Goal: Ask a question

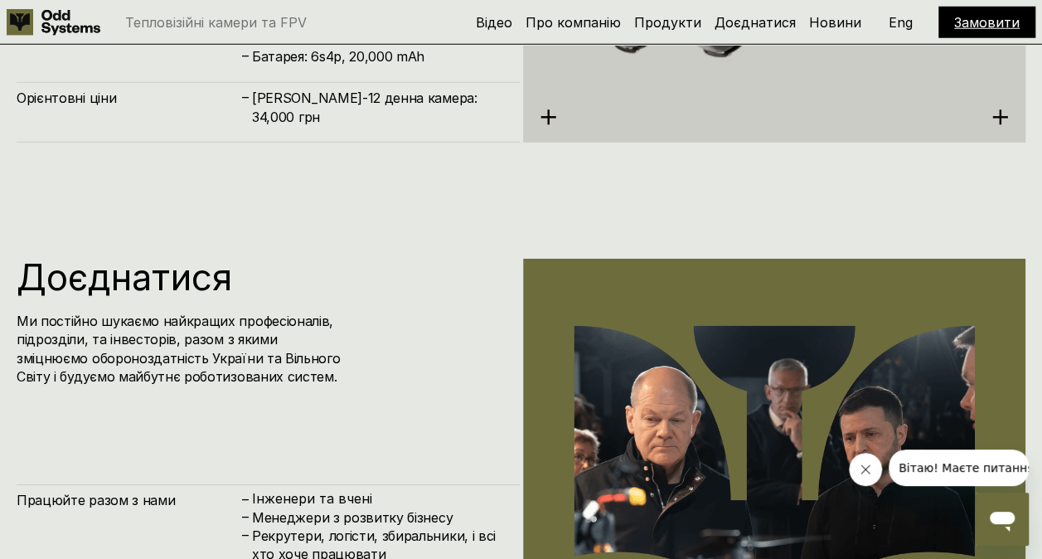
scroll to position [5413, 0]
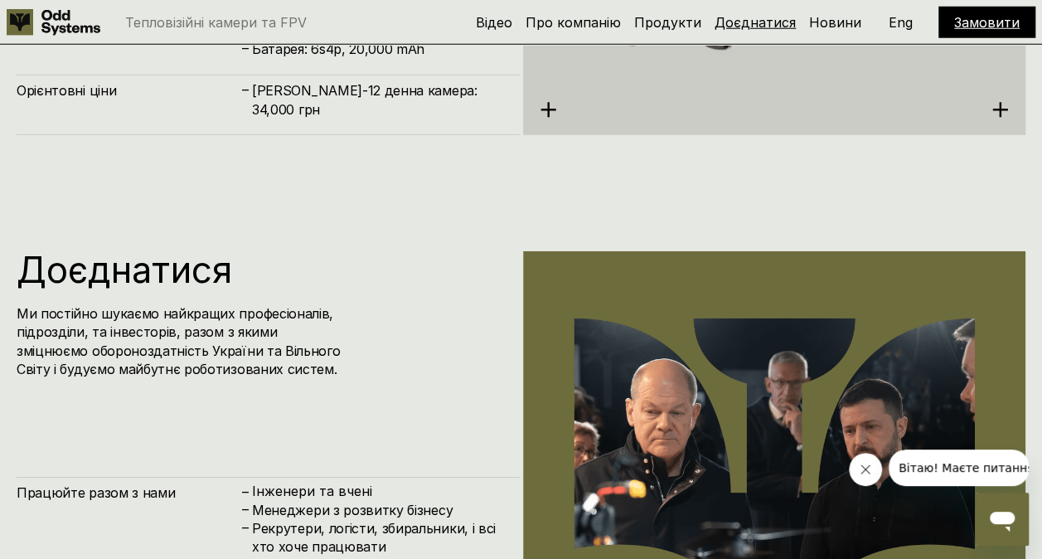
click at [768, 17] on link "Доєднатися" at bounding box center [754, 22] width 81 height 17
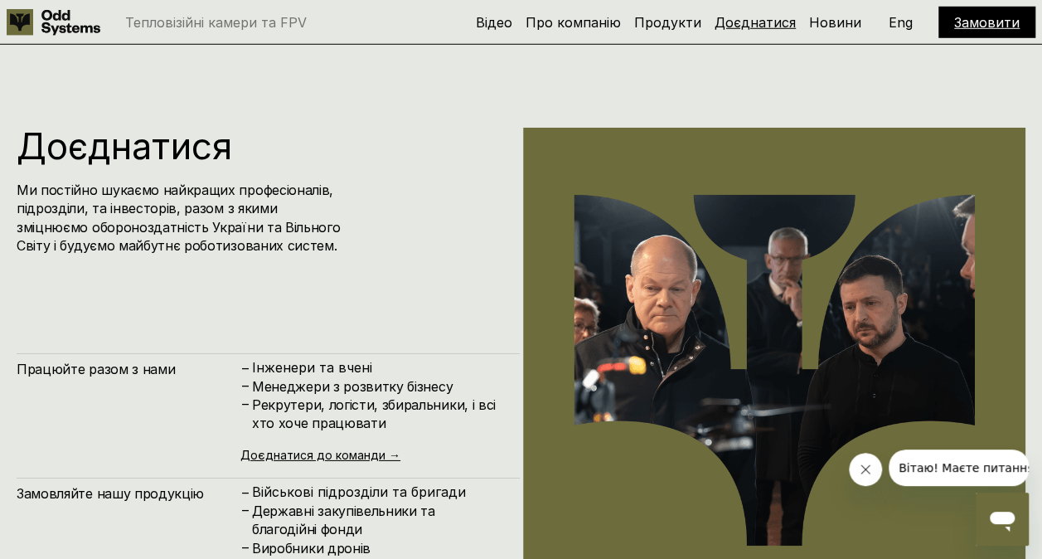
scroll to position [5598, 0]
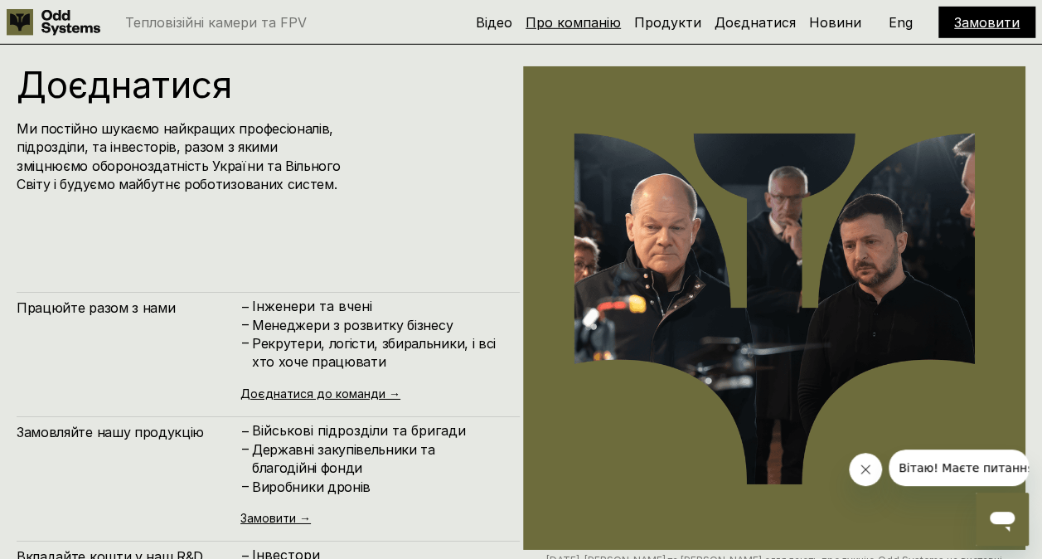
click at [600, 27] on link "Про компанію" at bounding box center [572, 22] width 95 height 17
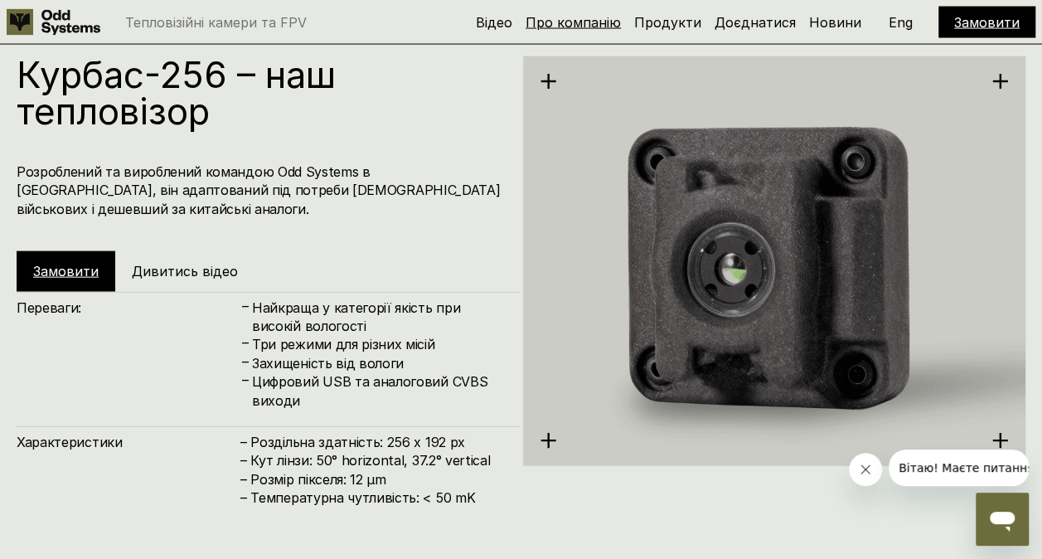
scroll to position [570, 0]
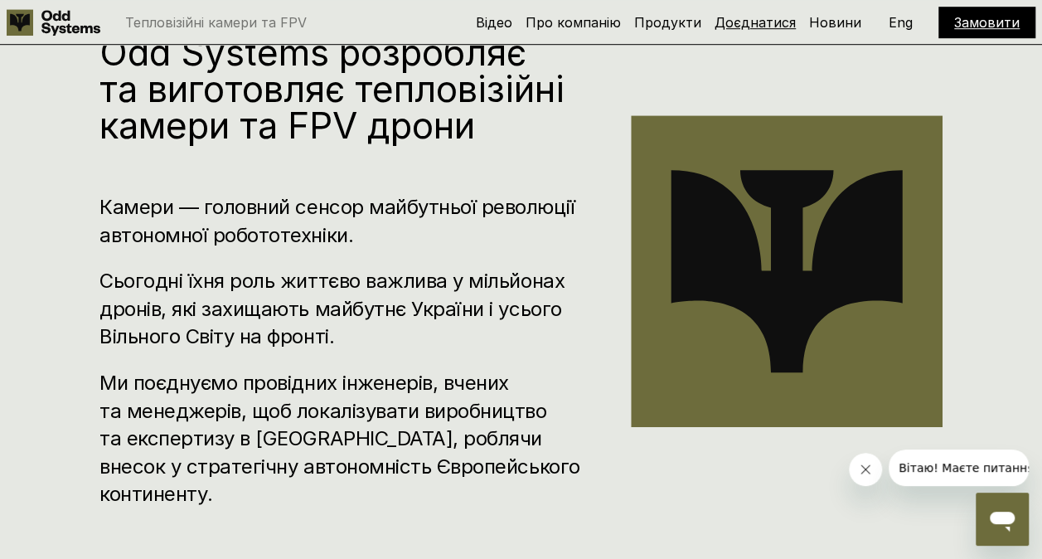
click at [786, 27] on link "Доєднатися" at bounding box center [754, 22] width 81 height 17
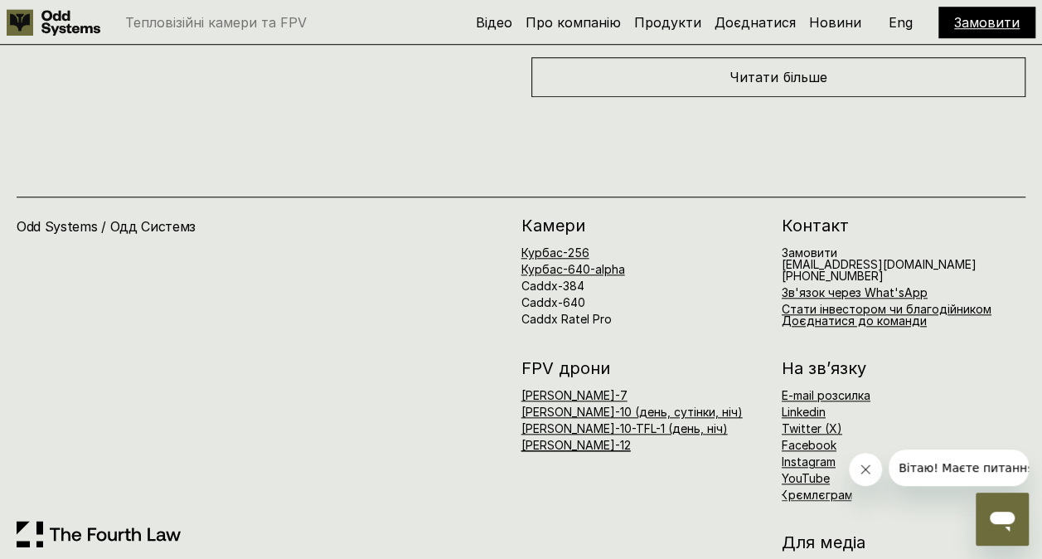
scroll to position [6985, 0]
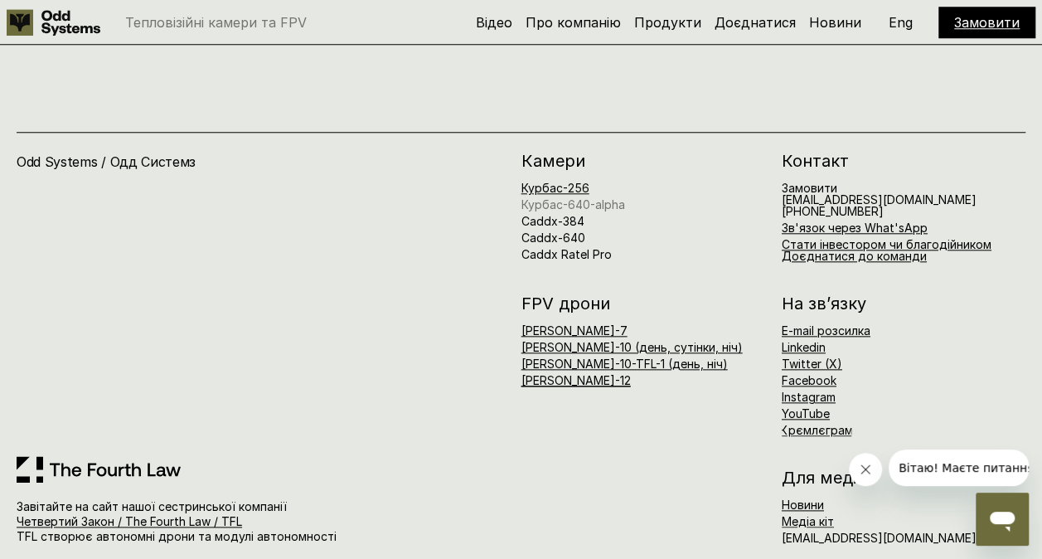
click at [602, 197] on link "Курбас-640-alpha" at bounding box center [573, 204] width 104 height 14
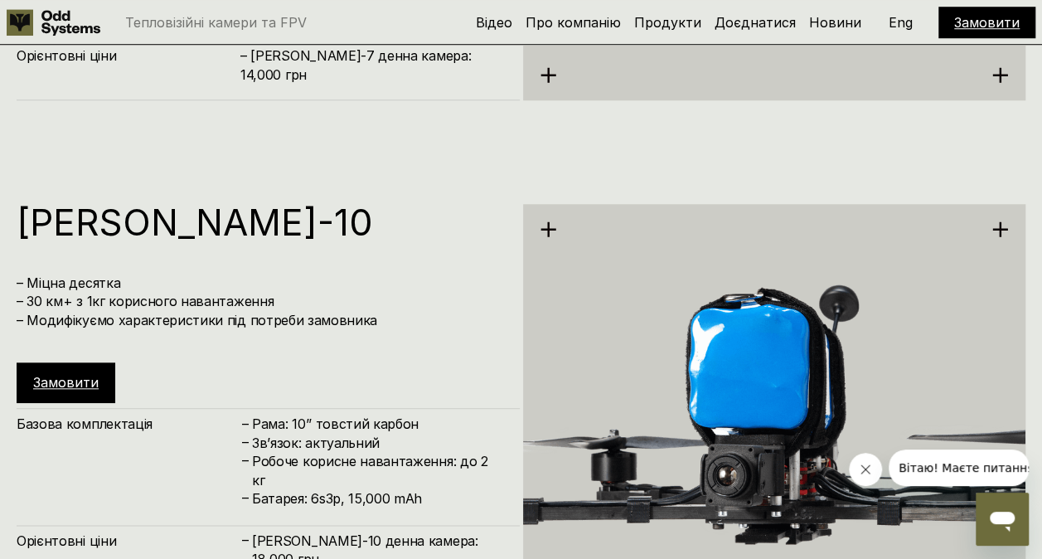
scroll to position [2805, 0]
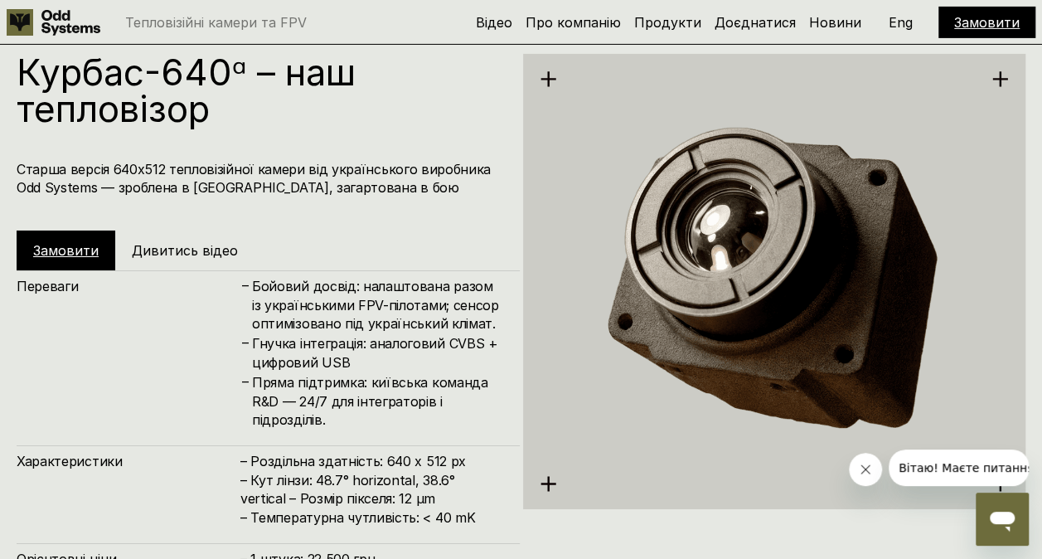
drag, startPoint x: 602, startPoint y: 189, endPoint x: 797, endPoint y: 121, distance: 207.1
click at [797, 121] on img at bounding box center [774, 281] width 503 height 517
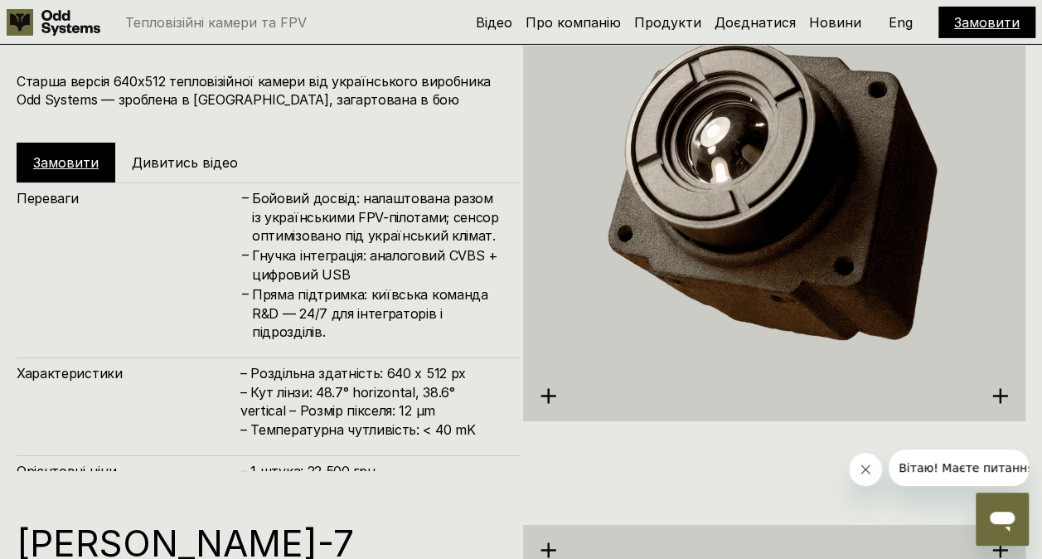
click at [997, 525] on icon "Відкрити вікно повідомлень" at bounding box center [1002, 519] width 30 height 30
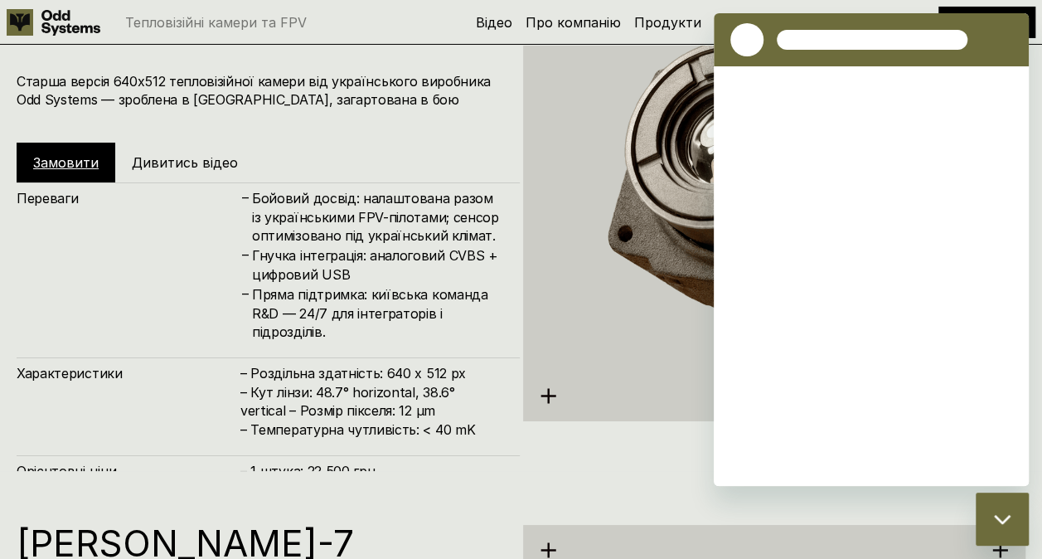
scroll to position [0, 0]
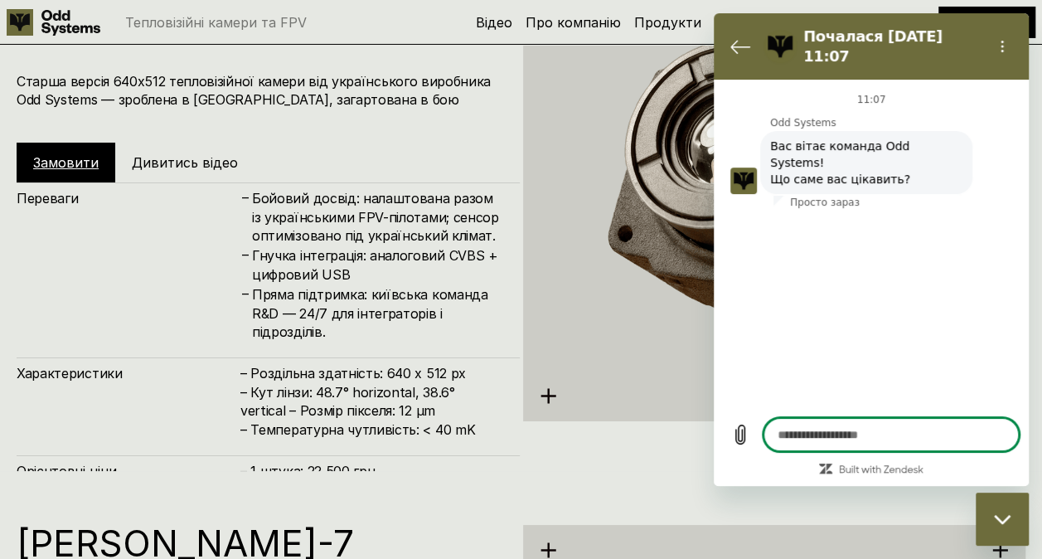
type textarea "*"
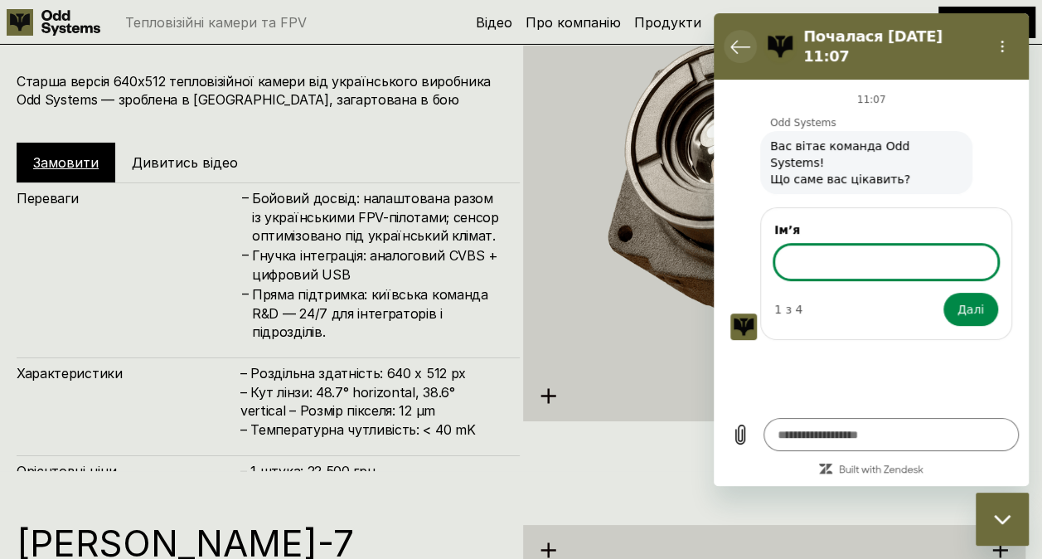
click at [727, 33] on button "Повернутися до списку розмов" at bounding box center [740, 46] width 33 height 33
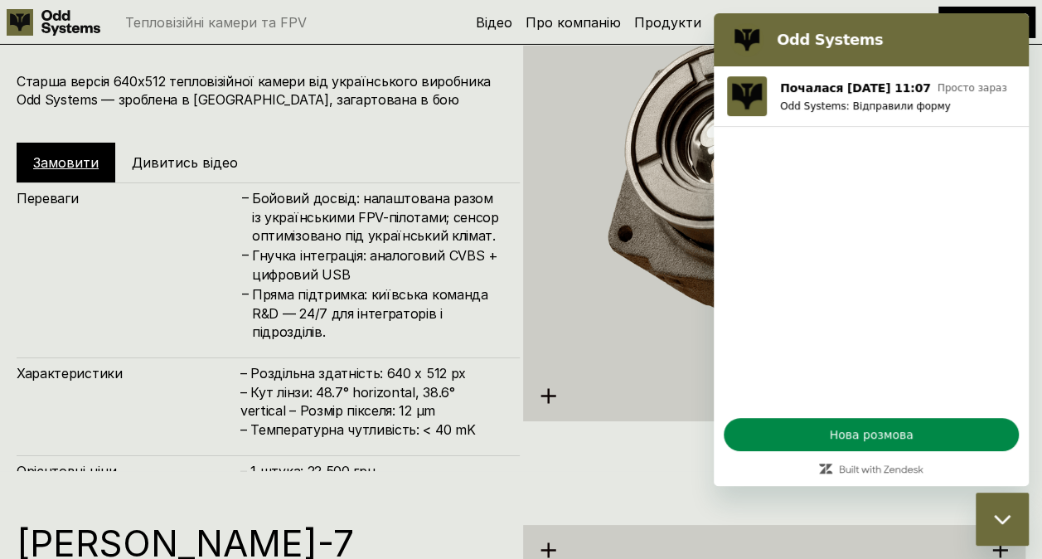
click at [727, 33] on div "Odd Systems" at bounding box center [868, 39] width 288 height 33
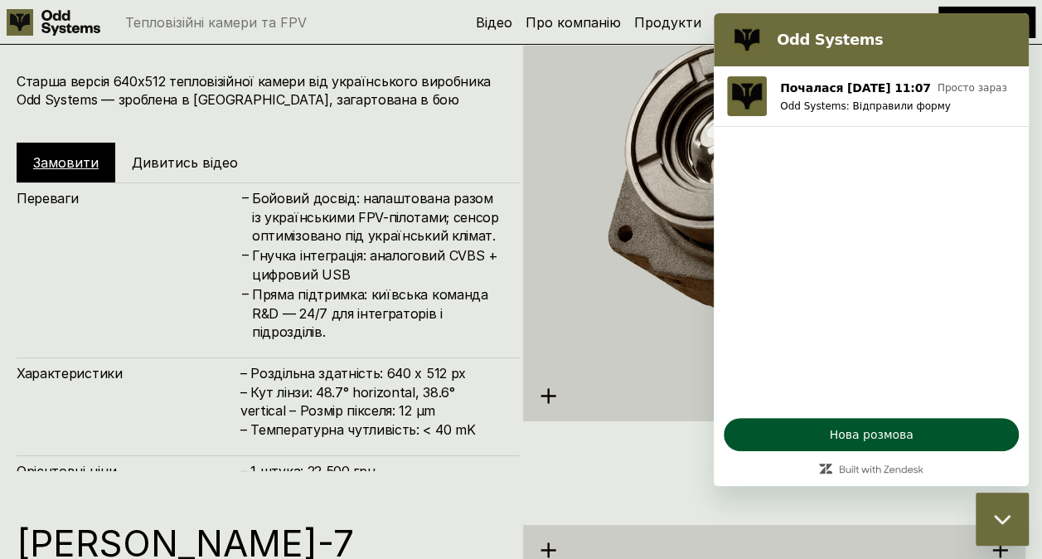
click at [840, 424] on button "Нова розмова" at bounding box center [871, 434] width 295 height 33
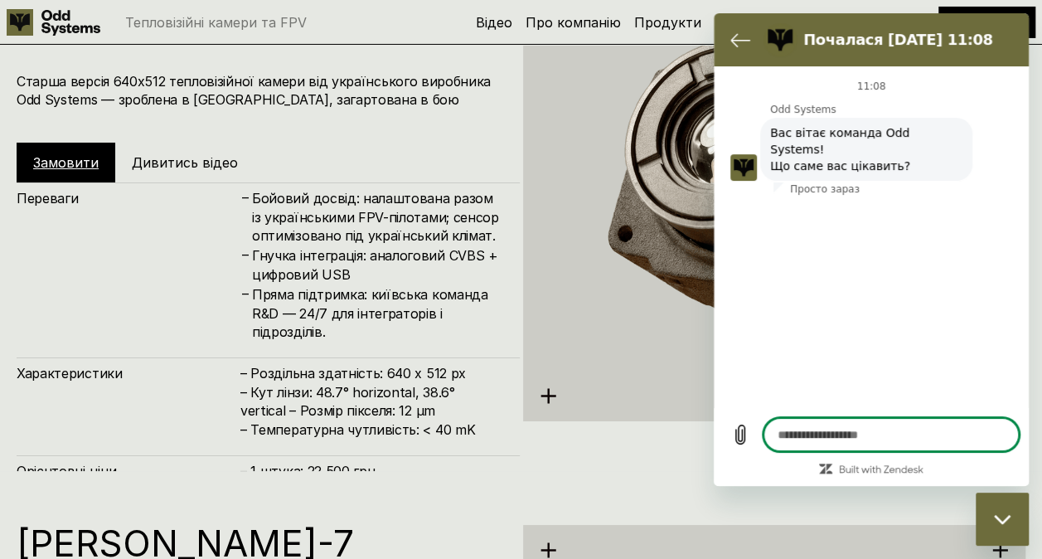
type textarea "*"
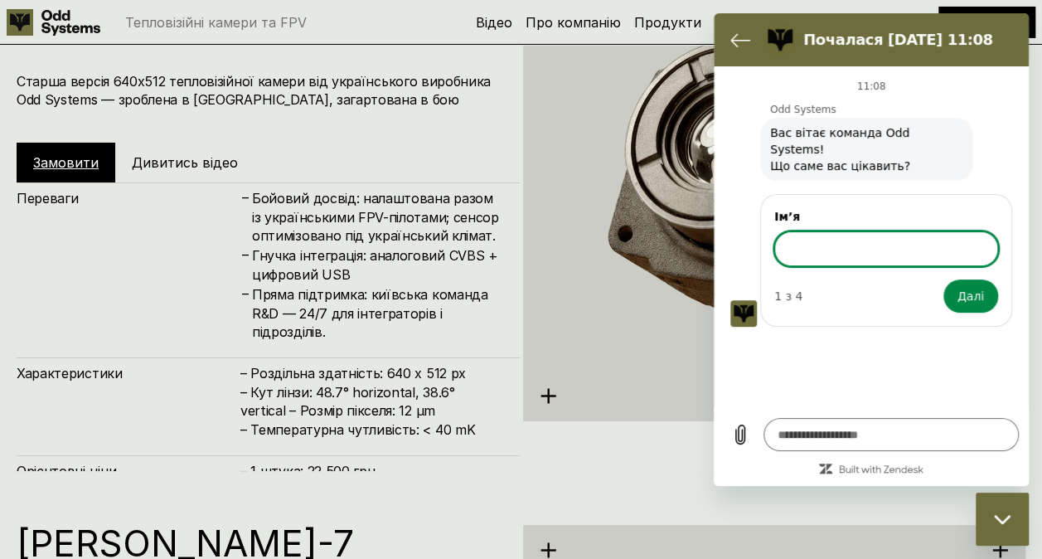
click at [883, 232] on input "Ім’я" at bounding box center [886, 248] width 224 height 35
type input "*"
type input "*****"
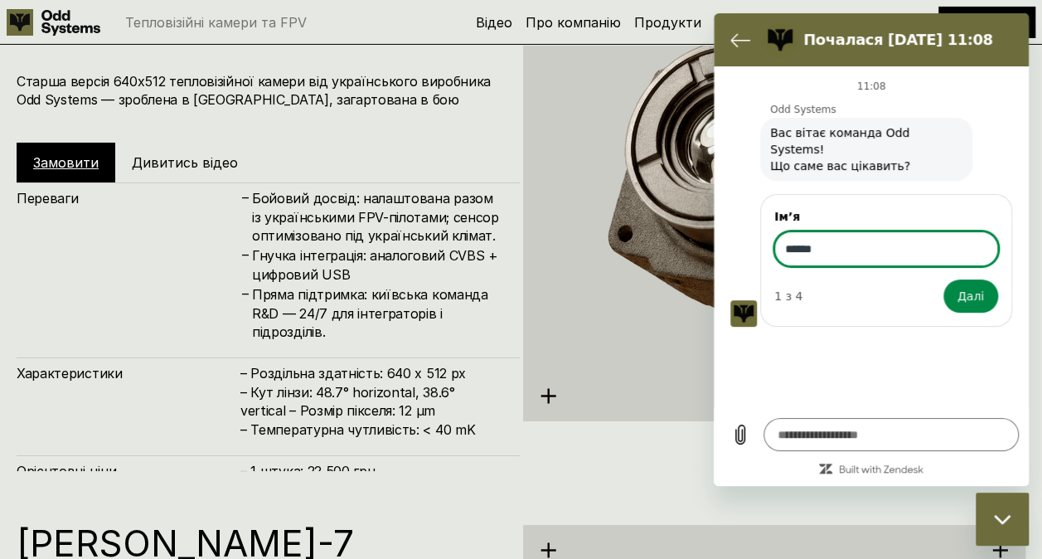
click at [943, 279] on button "Далі" at bounding box center [970, 295] width 55 height 33
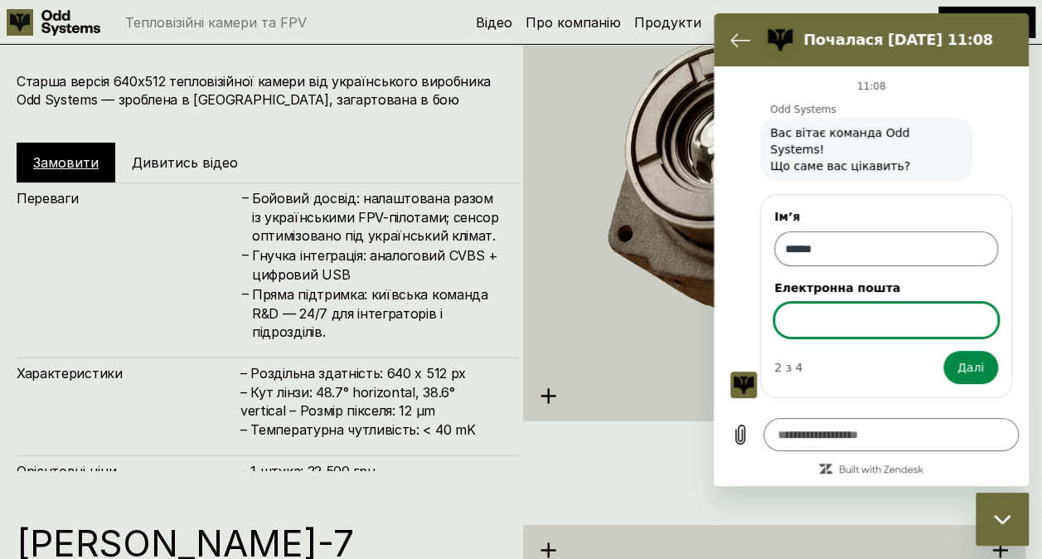
type textarea "*"
